Goal: Information Seeking & Learning: Check status

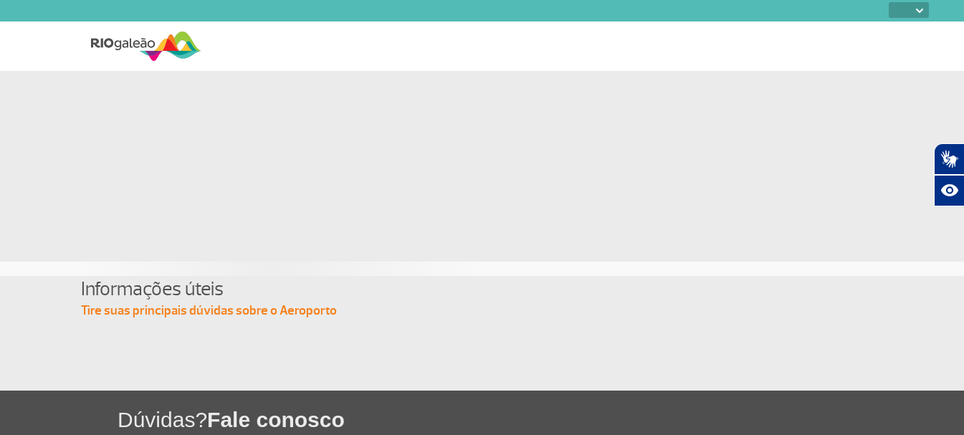
select select
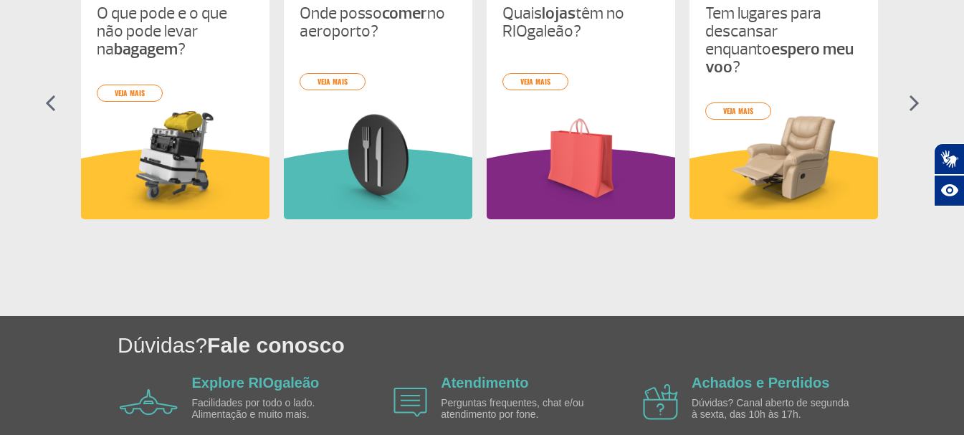
scroll to position [787, 0]
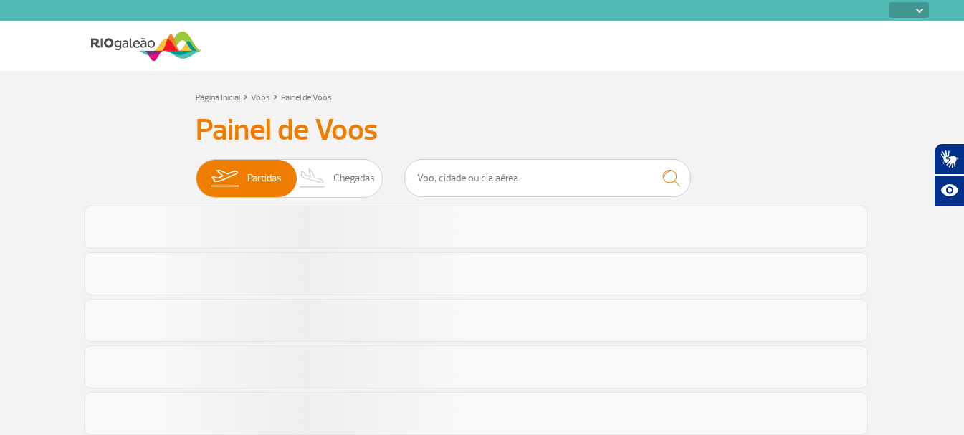
select select
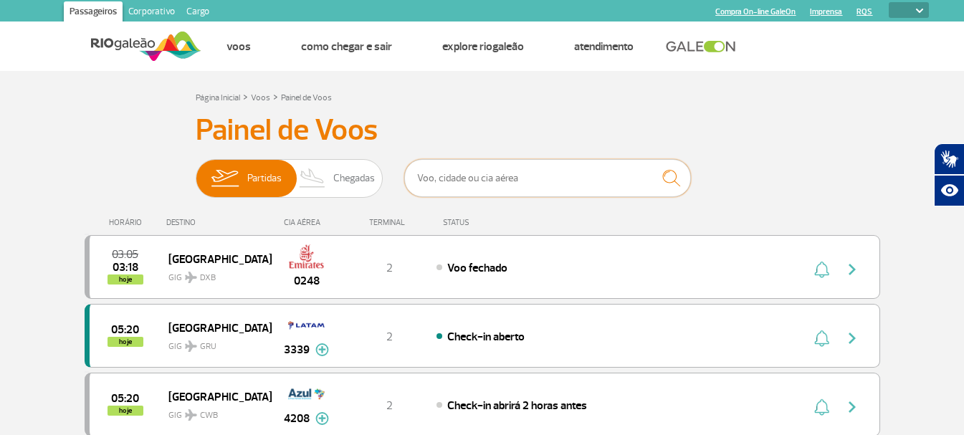
click at [491, 180] on input "text" at bounding box center [547, 178] width 287 height 38
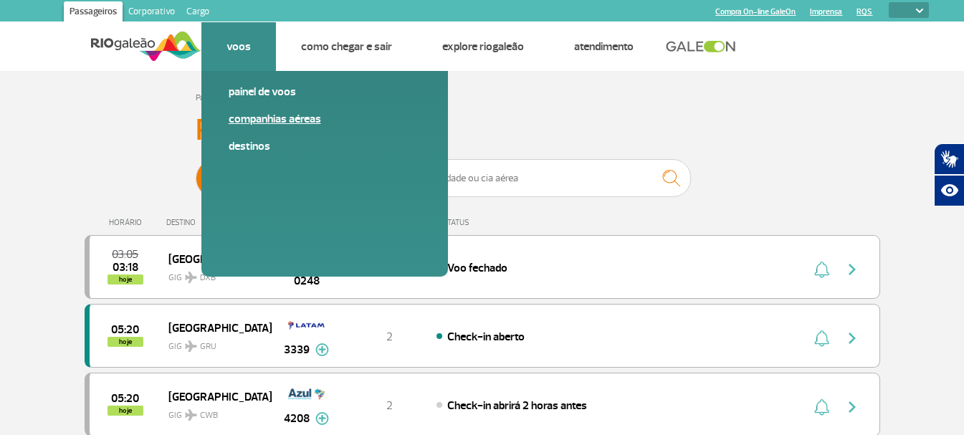
click at [261, 114] on link "Companhias Aéreas" at bounding box center [325, 119] width 192 height 16
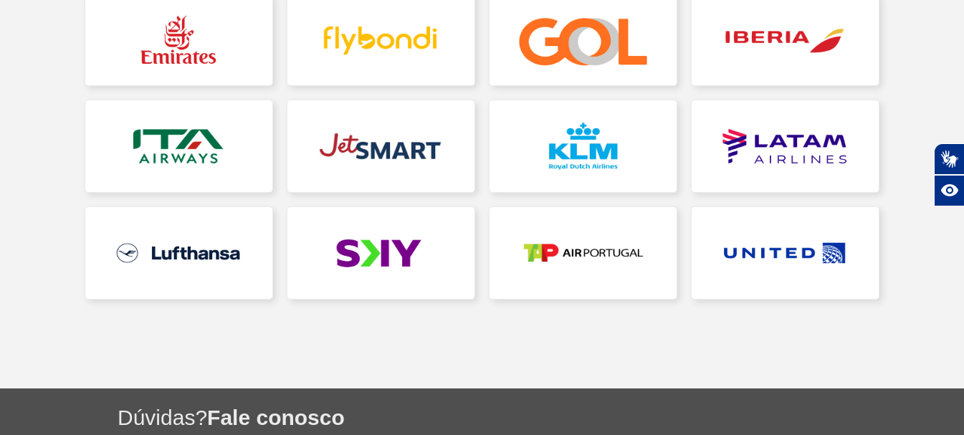
scroll to position [468, 0]
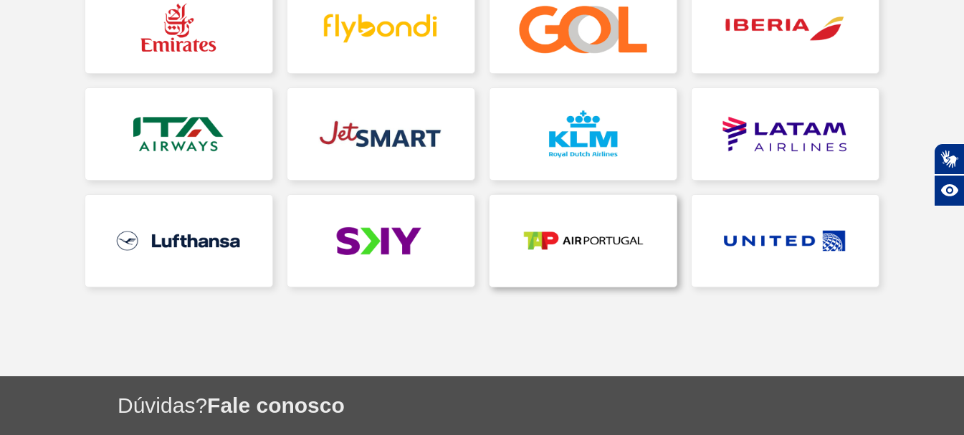
click at [610, 239] on link at bounding box center [582, 241] width 187 height 92
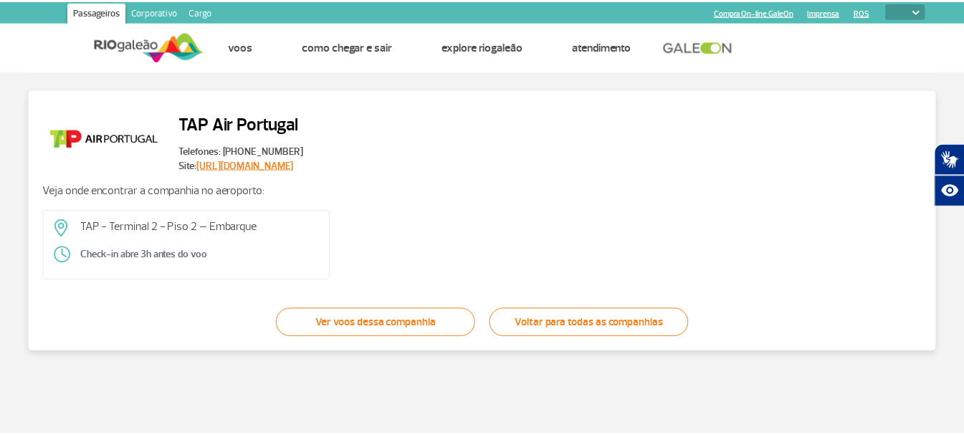
scroll to position [3, 0]
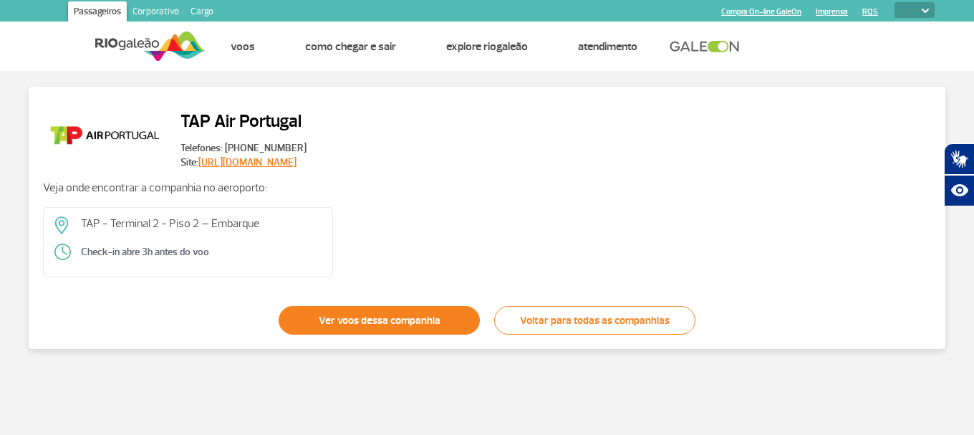
click at [346, 320] on link "Ver voos dessa companhia" at bounding box center [379, 320] width 201 height 29
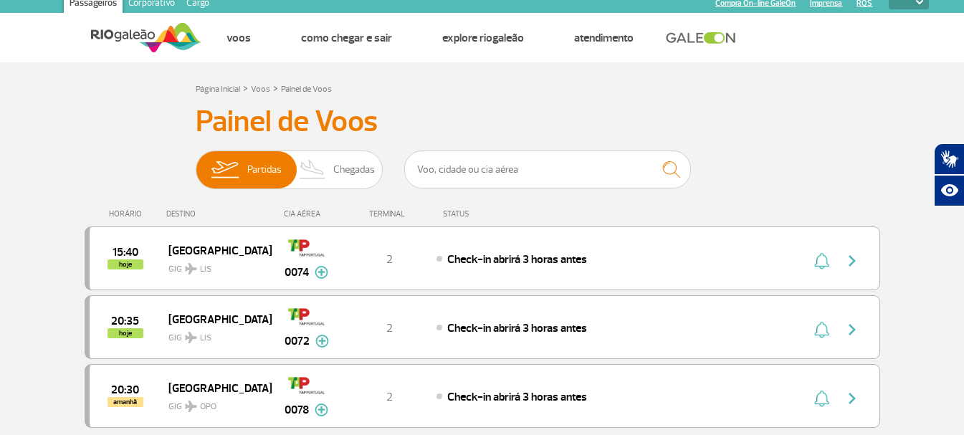
scroll to position [33, 0]
